Goal: Task Accomplishment & Management: Manage account settings

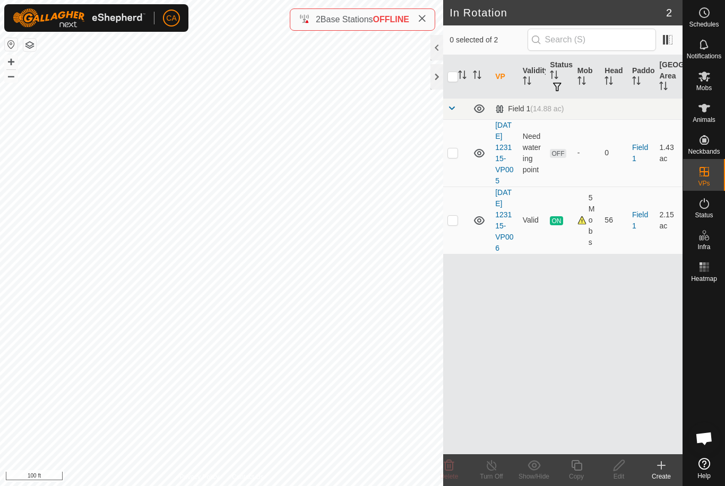
click at [455, 157] on p-checkbox at bounding box center [452, 153] width 11 height 8
click at [455, 469] on delete-svg-icon at bounding box center [448, 465] width 42 height 13
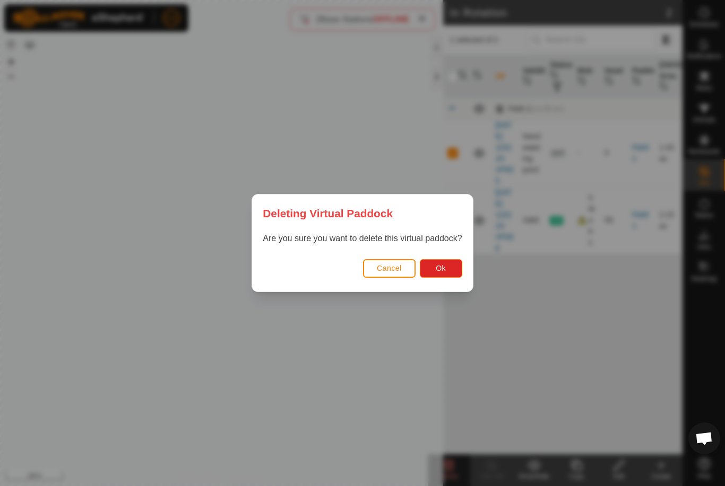
click at [452, 263] on button "Ok" at bounding box center [441, 268] width 42 height 19
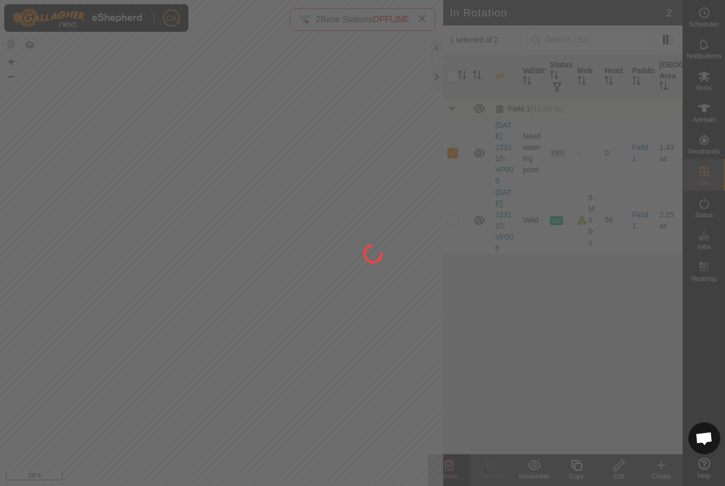
checkbox input "false"
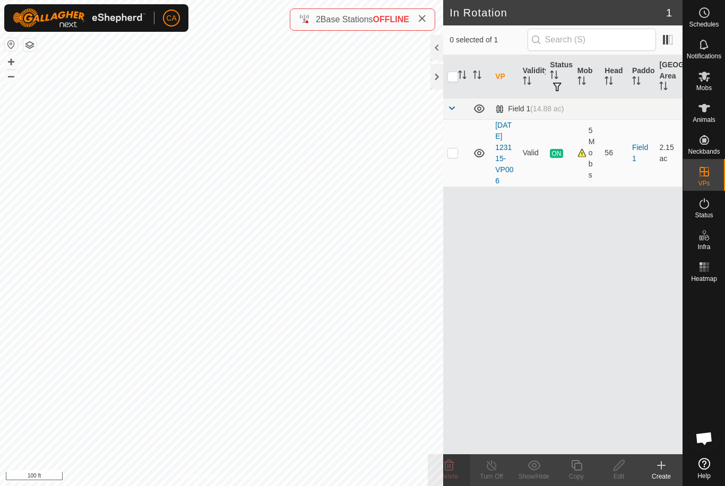
click at [457, 157] on p-checkbox at bounding box center [452, 153] width 11 height 8
checkbox input "true"
click at [579, 472] on div "Copy" at bounding box center [576, 477] width 42 height 10
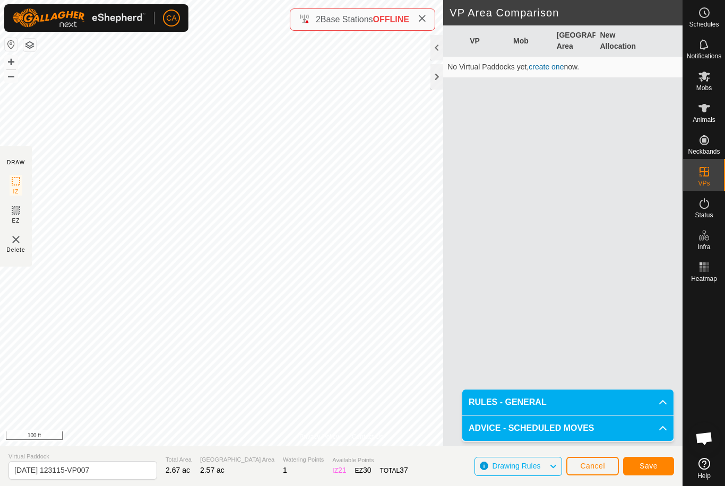
click at [653, 468] on span "Save" at bounding box center [648, 466] width 18 height 8
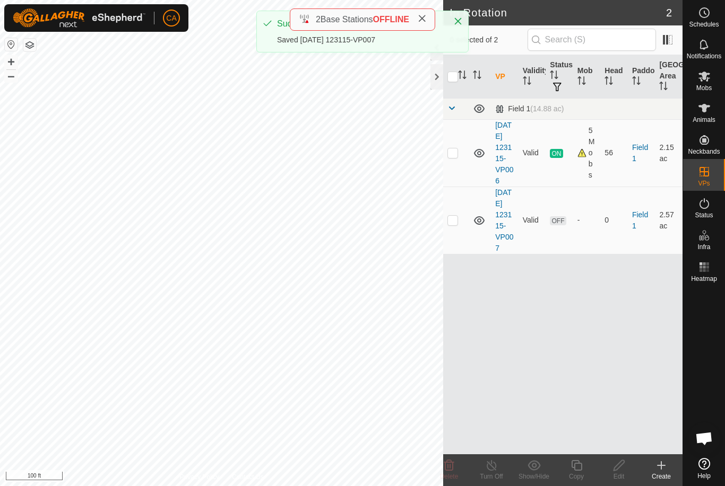
click at [450, 224] on p-checkbox at bounding box center [452, 220] width 11 height 8
checkbox input "true"
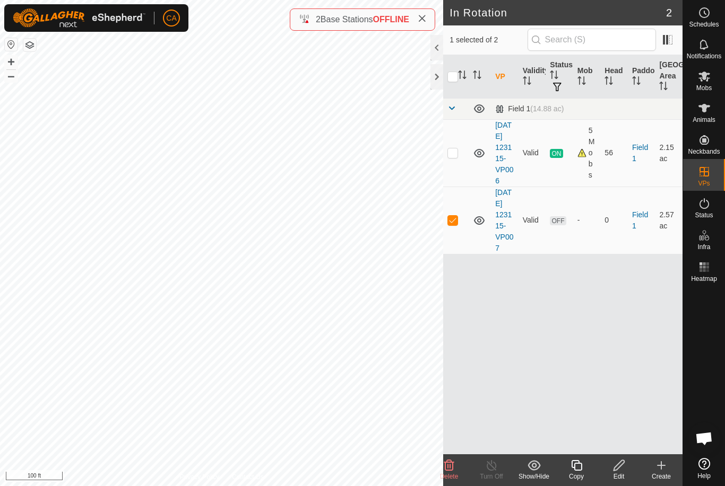
click at [622, 473] on div "Edit" at bounding box center [618, 477] width 42 height 10
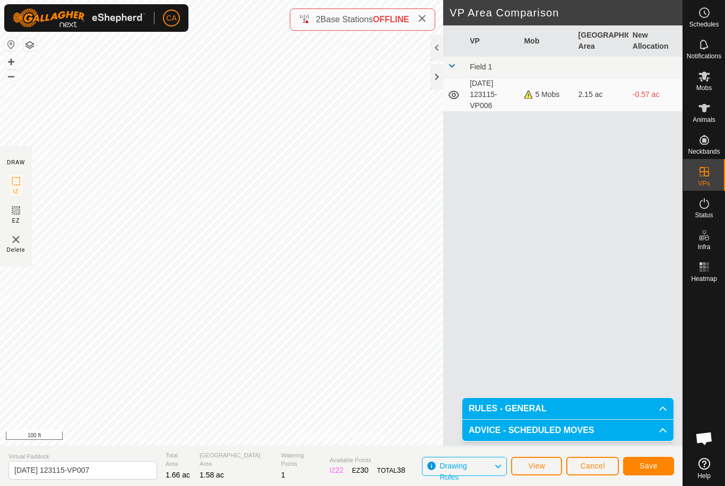
click at [646, 470] on span "Save" at bounding box center [648, 466] width 18 height 8
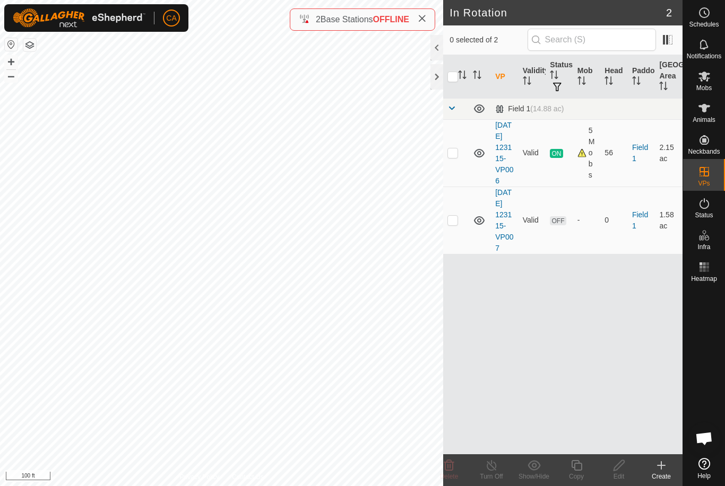
click at [453, 157] on p-checkbox at bounding box center [452, 153] width 11 height 8
checkbox input "true"
click at [577, 470] on icon at bounding box center [576, 465] width 11 height 11
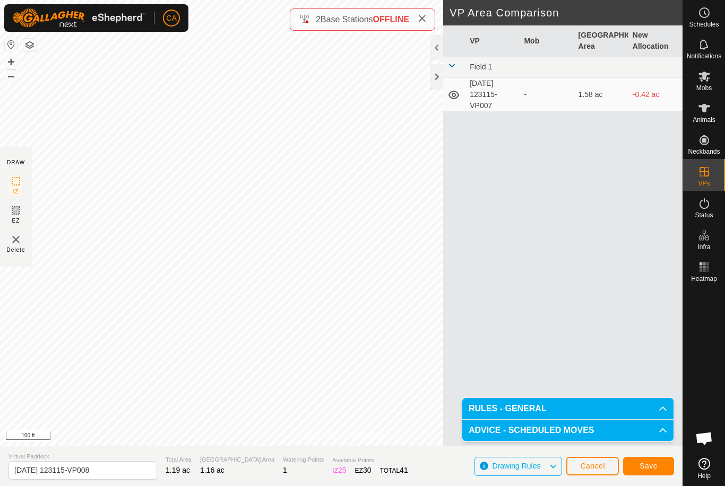
click at [656, 470] on span "Save" at bounding box center [648, 466] width 18 height 8
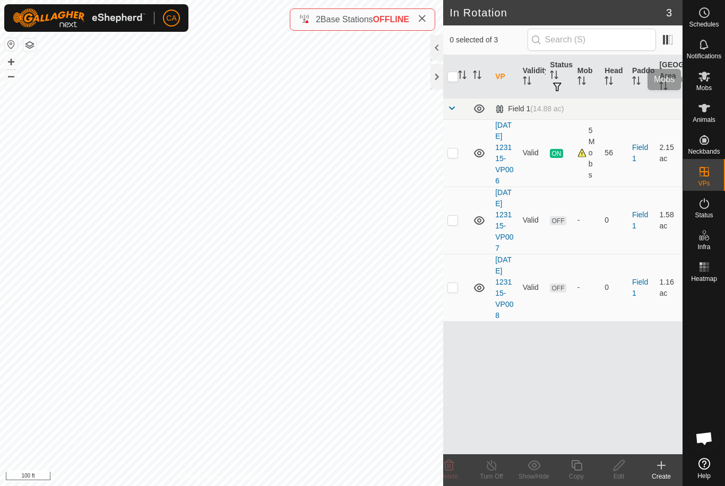
click at [703, 81] on icon at bounding box center [703, 76] width 13 height 13
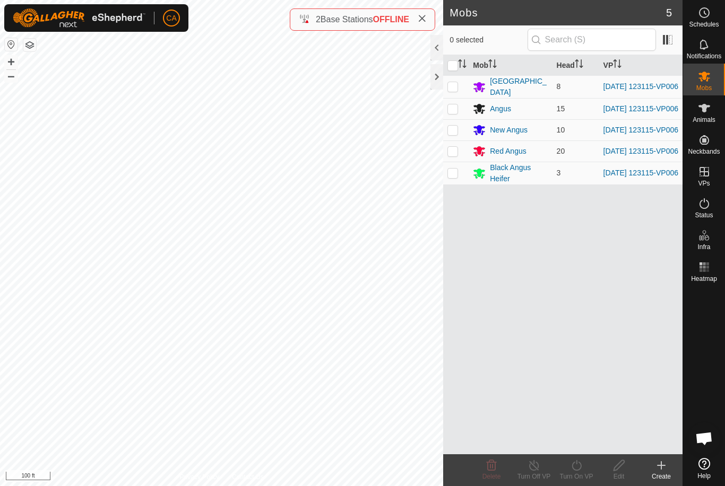
click at [447, 61] on input "checkbox" at bounding box center [452, 65] width 11 height 11
checkbox input "true"
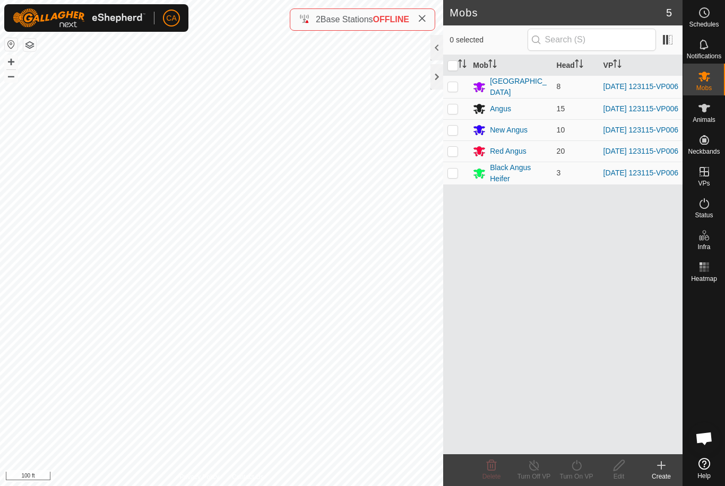
checkbox input "true"
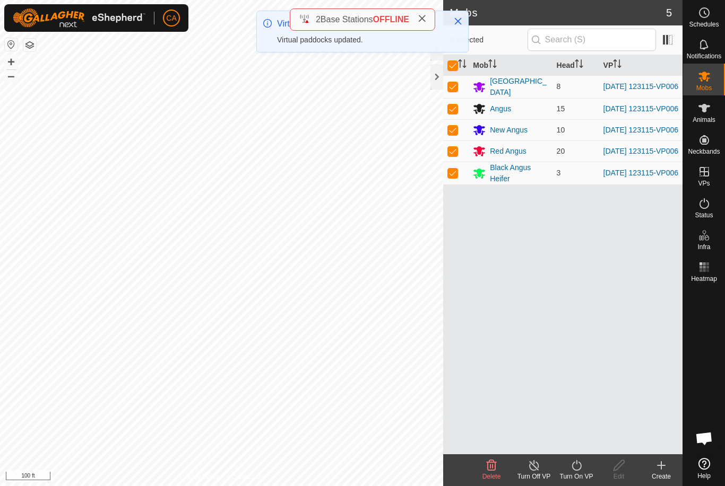
click at [577, 471] on icon at bounding box center [576, 465] width 13 height 13
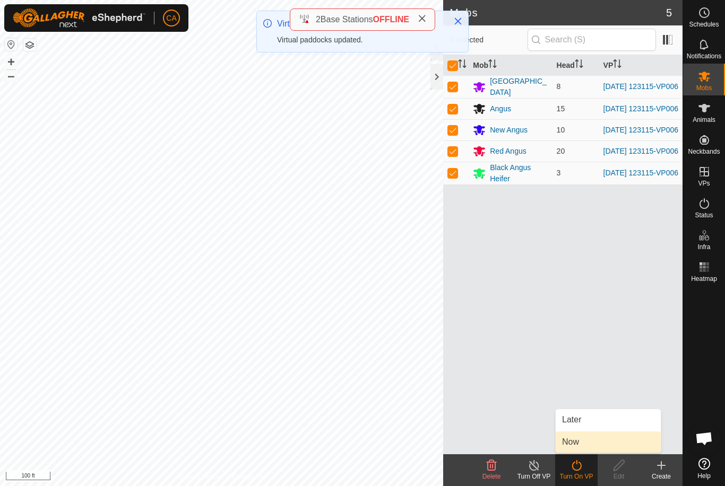
click at [591, 442] on link "Now" at bounding box center [607, 442] width 105 height 21
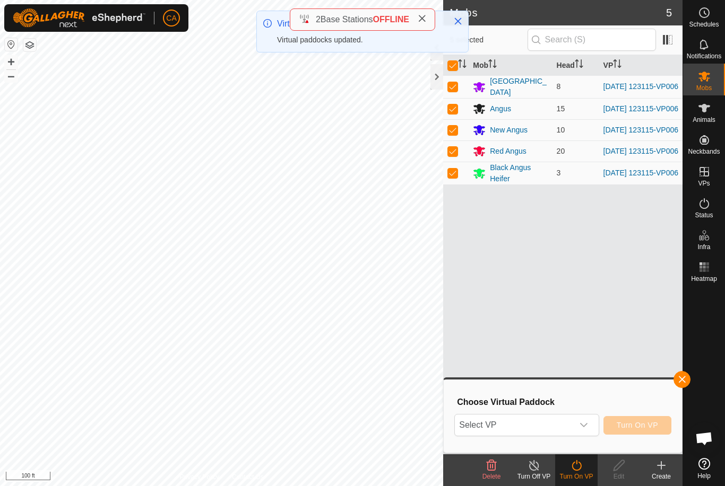
click at [556, 430] on span "Select VP" at bounding box center [514, 425] width 118 height 21
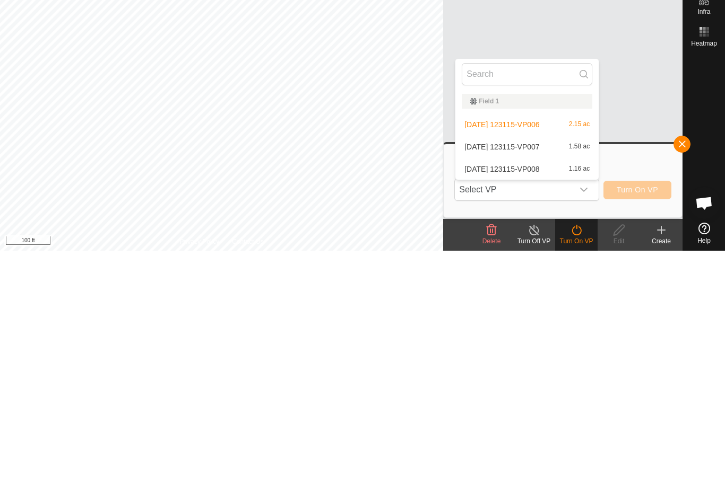
click at [539, 401] on span "[DATE] 123115-VP008" at bounding box center [501, 404] width 75 height 7
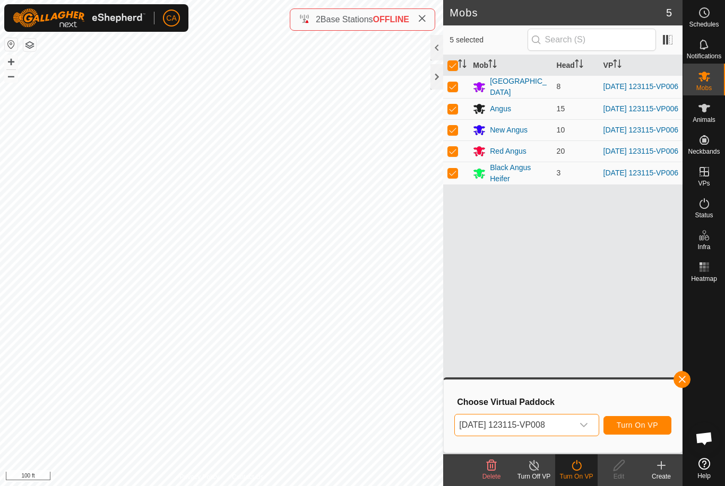
click at [647, 431] on button "Turn On VP" at bounding box center [637, 425] width 68 height 19
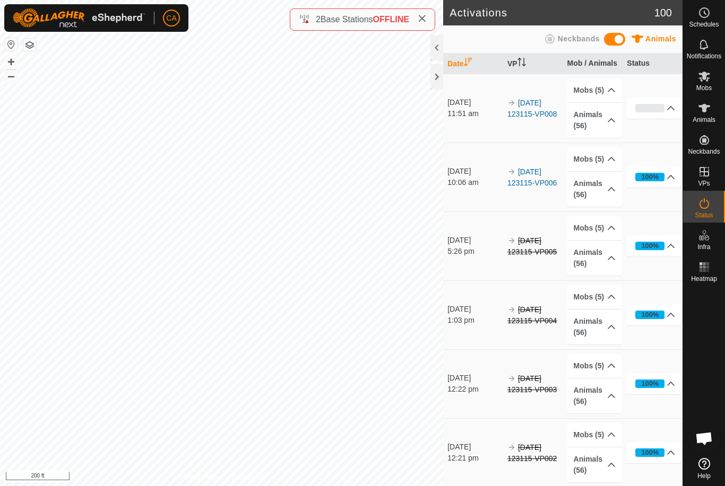
click at [442, 77] on div at bounding box center [436, 76] width 13 height 25
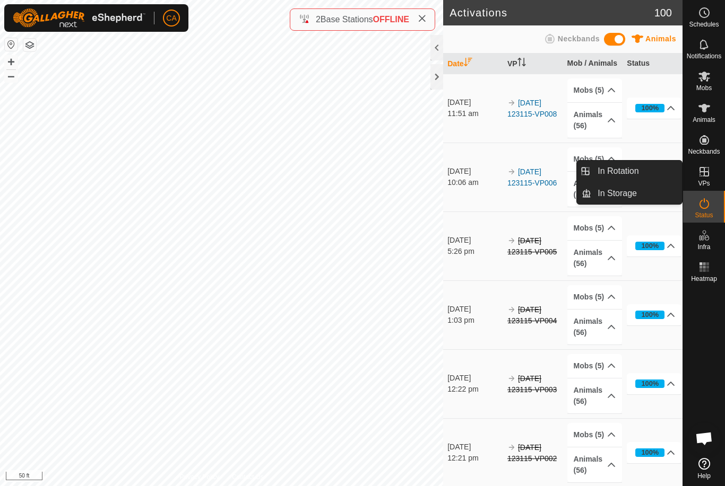
click at [638, 176] on span "In Rotation" at bounding box center [617, 171] width 41 height 13
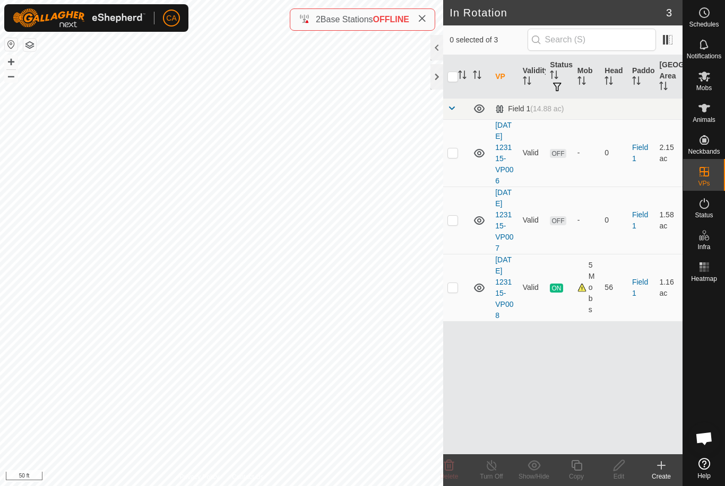
click at [453, 157] on p-checkbox at bounding box center [452, 153] width 11 height 8
click at [453, 470] on icon at bounding box center [448, 465] width 13 height 13
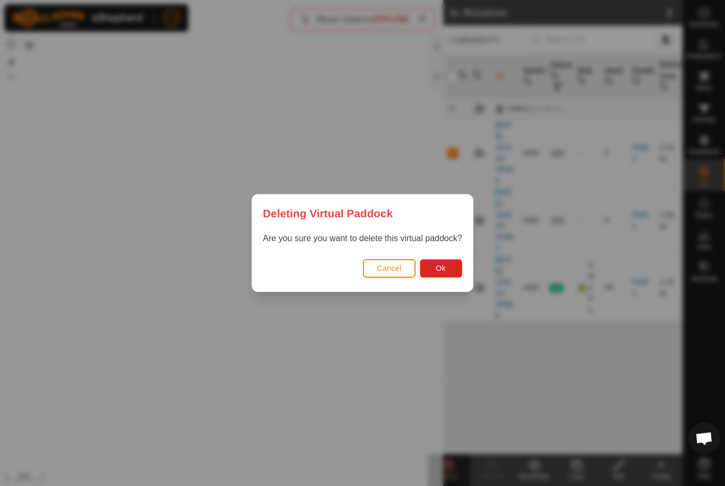
click at [458, 274] on button "Ok" at bounding box center [441, 268] width 42 height 19
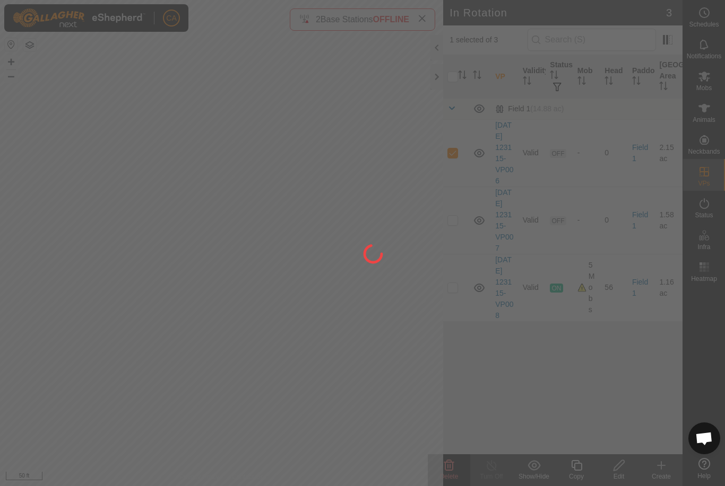
checkbox input "false"
